Goal: Task Accomplishment & Management: Use online tool/utility

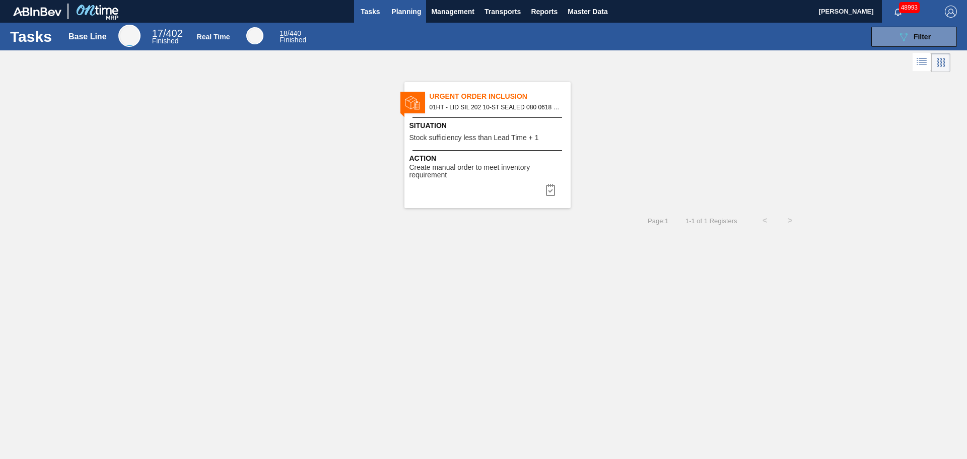
click at [415, 14] on span "Planning" at bounding box center [406, 12] width 30 height 12
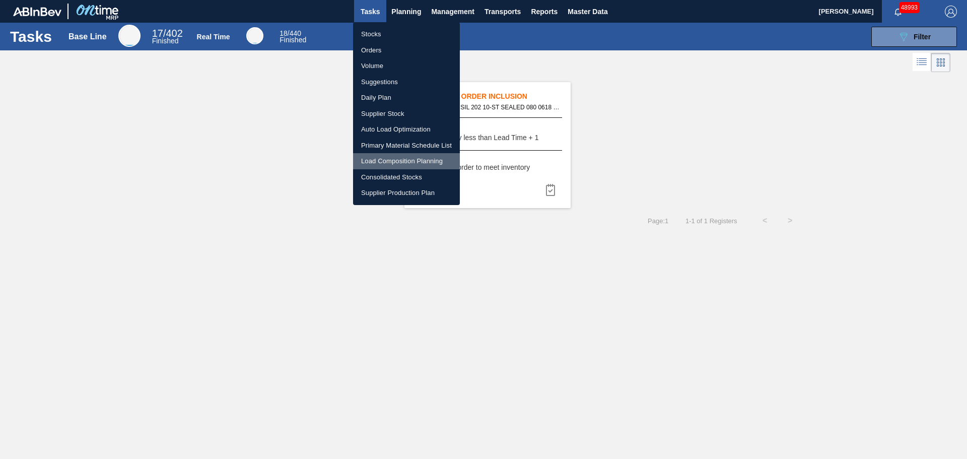
click at [396, 155] on li "Load Composition Planning" at bounding box center [406, 161] width 107 height 16
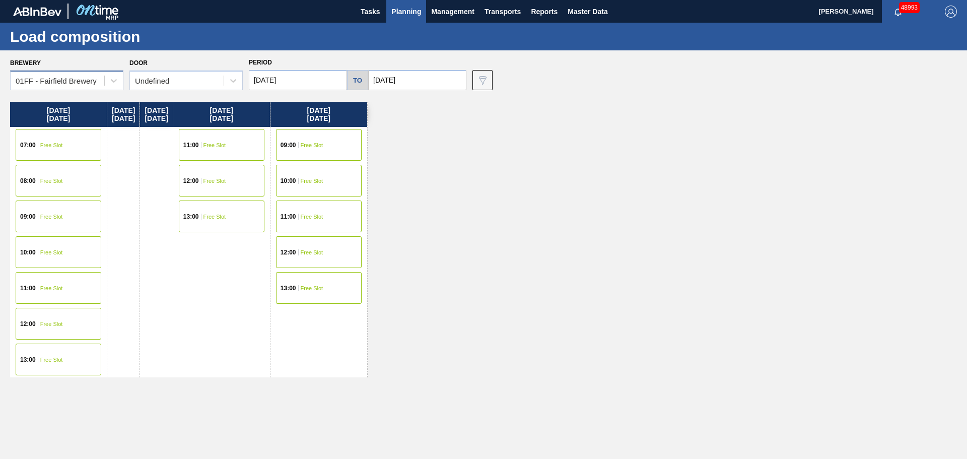
click at [64, 82] on div "01FF - Fairfield Brewery" at bounding box center [56, 81] width 81 height 9
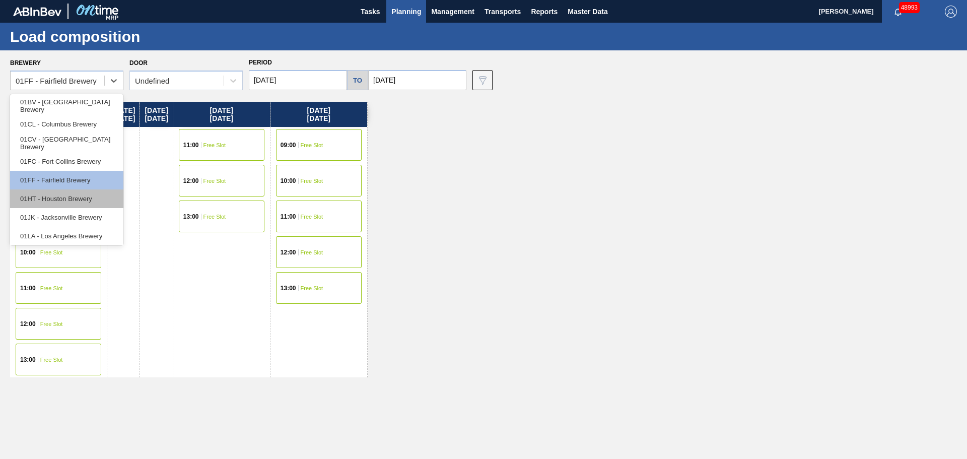
click at [38, 199] on div "01HT - Houston Brewery" at bounding box center [66, 198] width 113 height 19
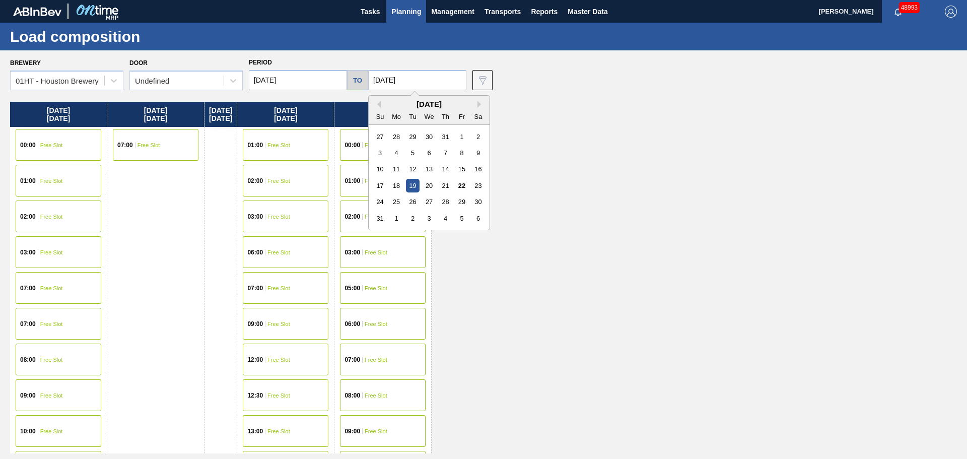
click at [396, 80] on input "[DATE]" at bounding box center [417, 80] width 98 height 20
click at [460, 197] on div "29" at bounding box center [462, 202] width 14 height 14
type input "[DATE]"
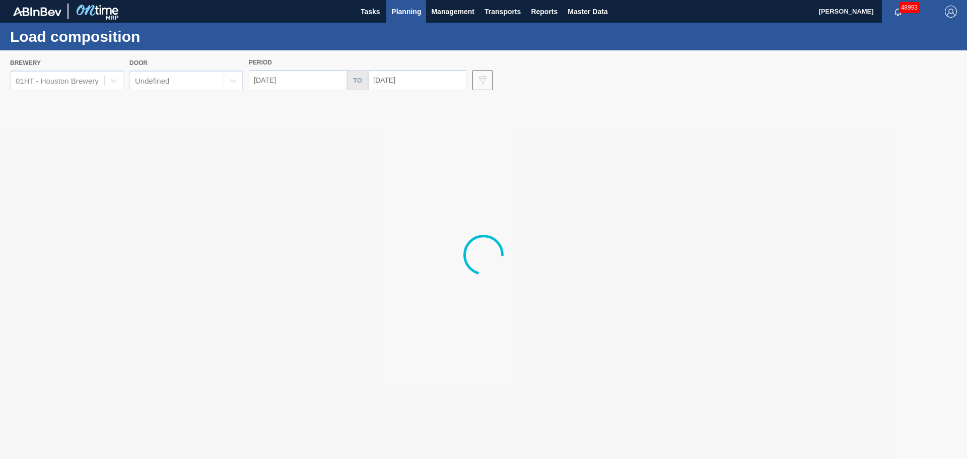
click at [424, 78] on div at bounding box center [483, 254] width 967 height 409
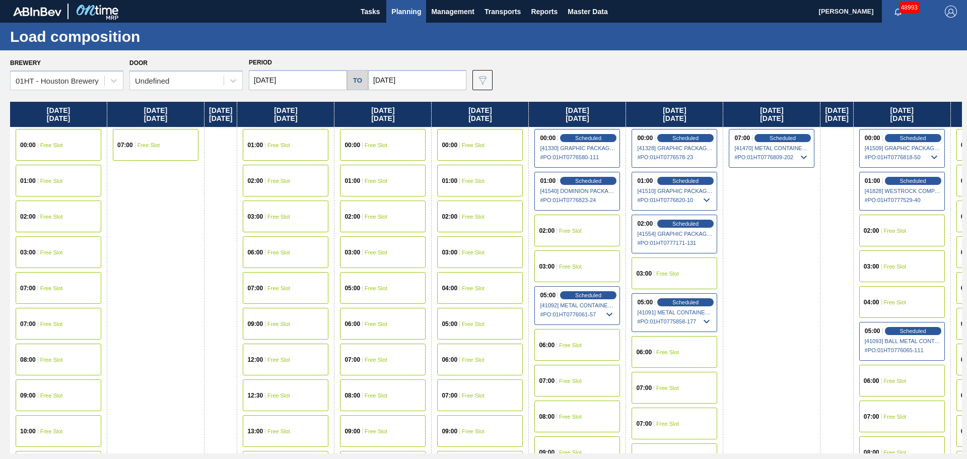
click at [321, 73] on input "[DATE]" at bounding box center [298, 80] width 98 height 20
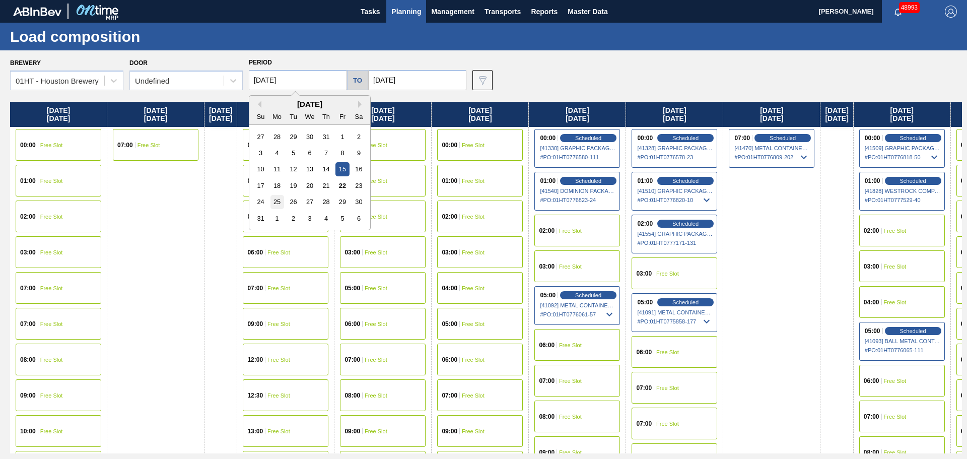
click at [279, 199] on div "25" at bounding box center [278, 202] width 14 height 14
type input "[DATE]"
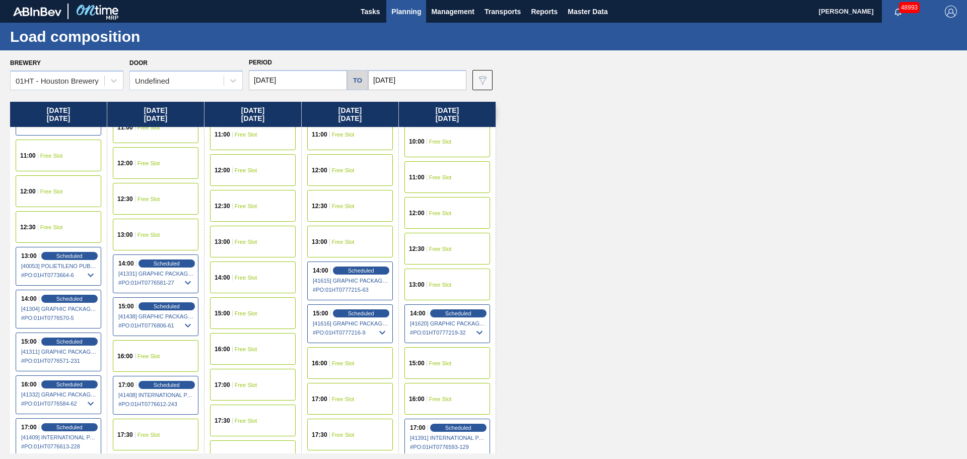
scroll to position [504, 0]
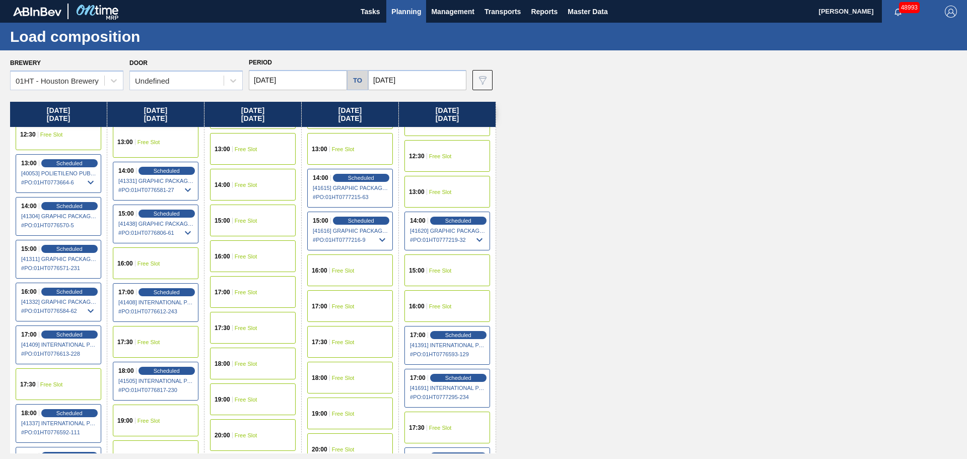
click at [146, 224] on span "[41438] GRAPHIC PACKAGING INTERNATIONA - 0008221069" at bounding box center [156, 224] width 76 height 6
click at [182, 215] on div "Scheduled" at bounding box center [167, 213] width 62 height 9
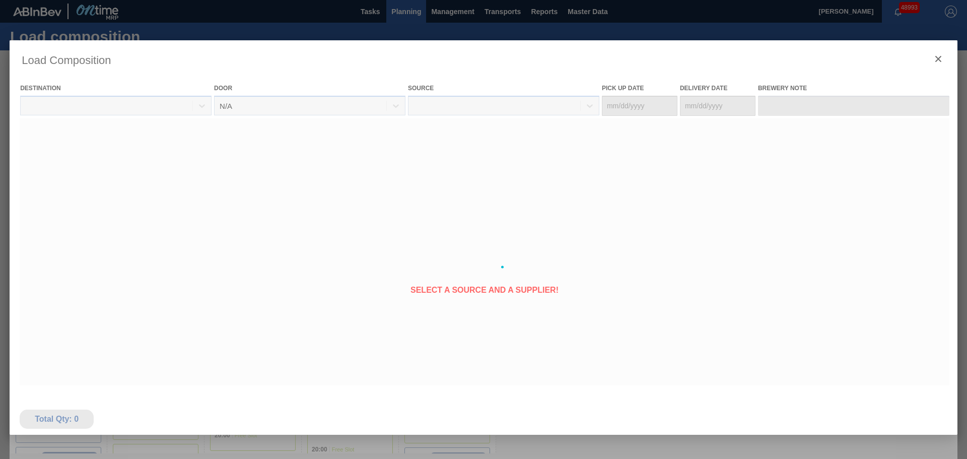
type Date "[DATE]"
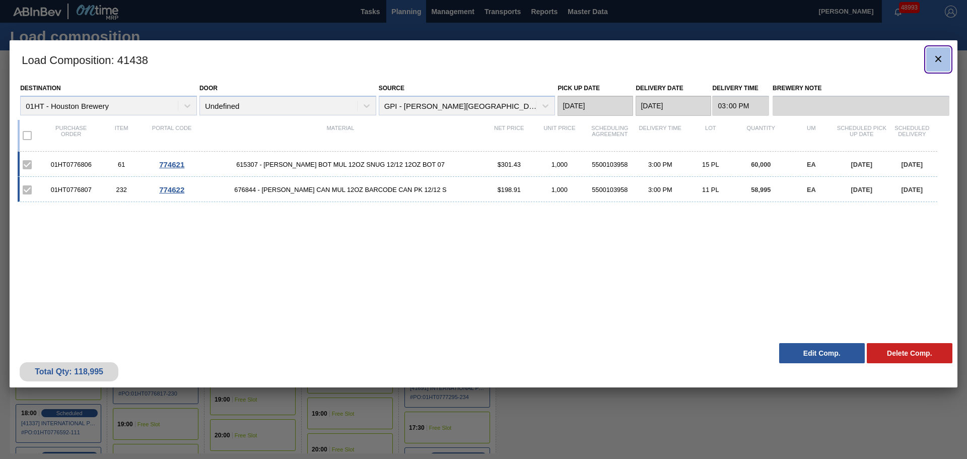
click at [935, 57] on icon "botão de ícone" at bounding box center [939, 59] width 12 height 12
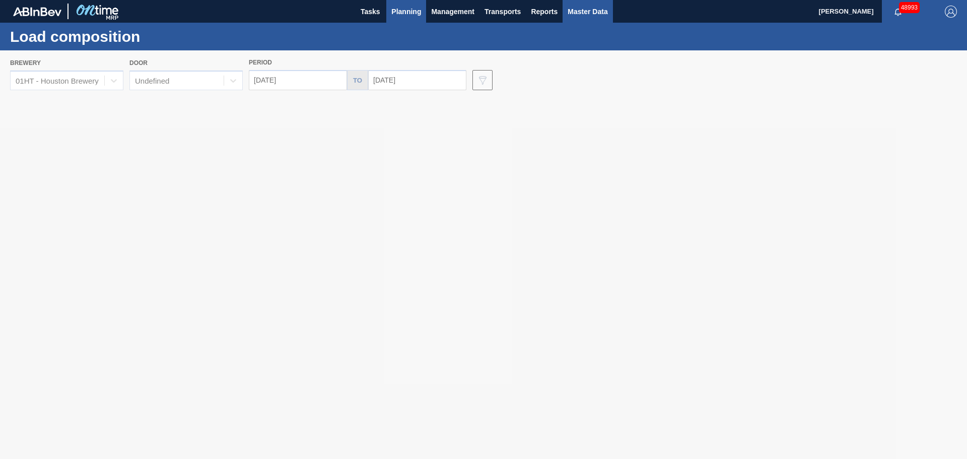
click at [572, 15] on span "Master Data" at bounding box center [588, 12] width 40 height 12
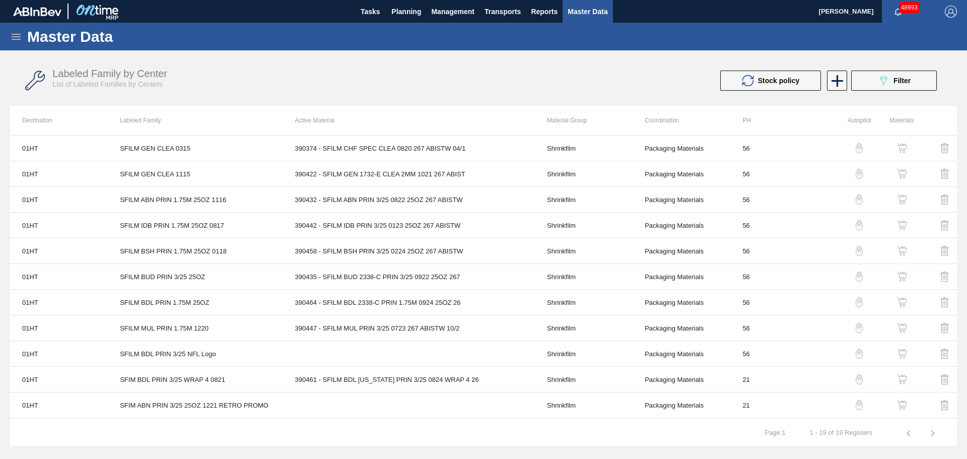
click at [23, 40] on div "Master Data" at bounding box center [483, 37] width 967 height 28
click at [21, 38] on icon at bounding box center [16, 37] width 12 height 12
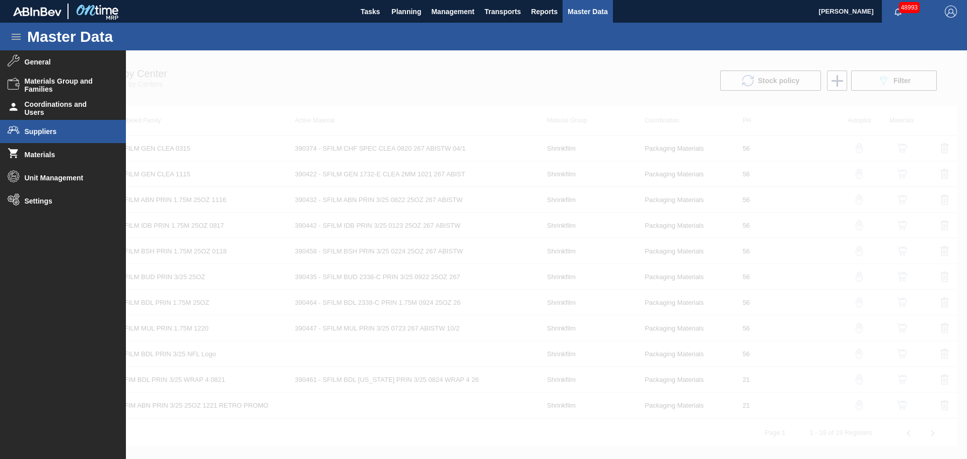
click at [35, 134] on span "Suppliers" at bounding box center [66, 131] width 83 height 8
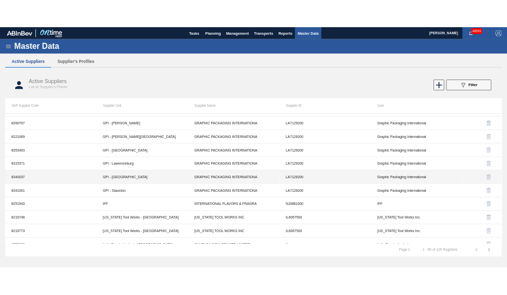
scroll to position [1037, 0]
